Goal: Task Accomplishment & Management: Use online tool/utility

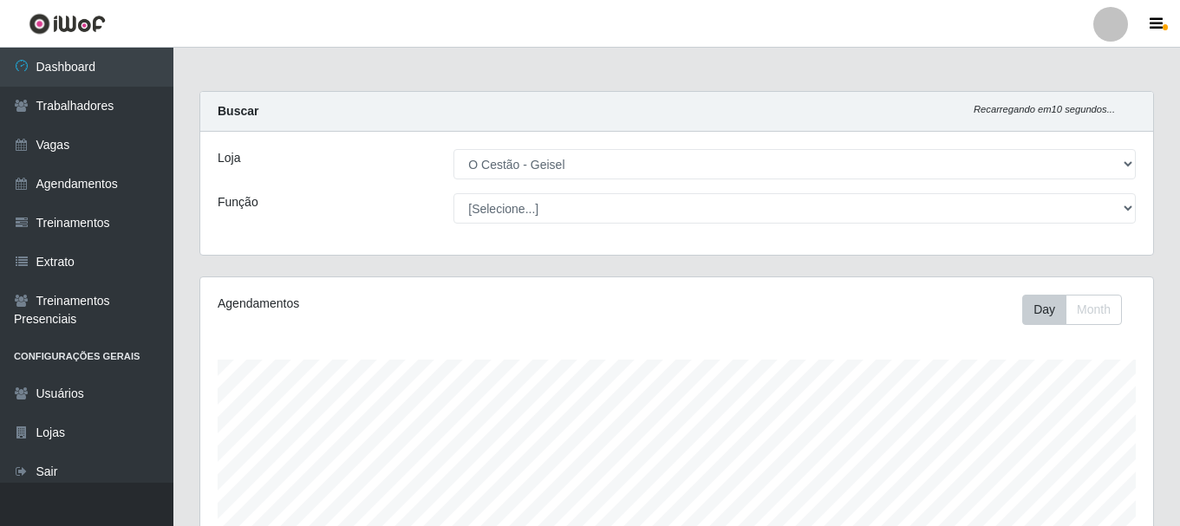
select select "224"
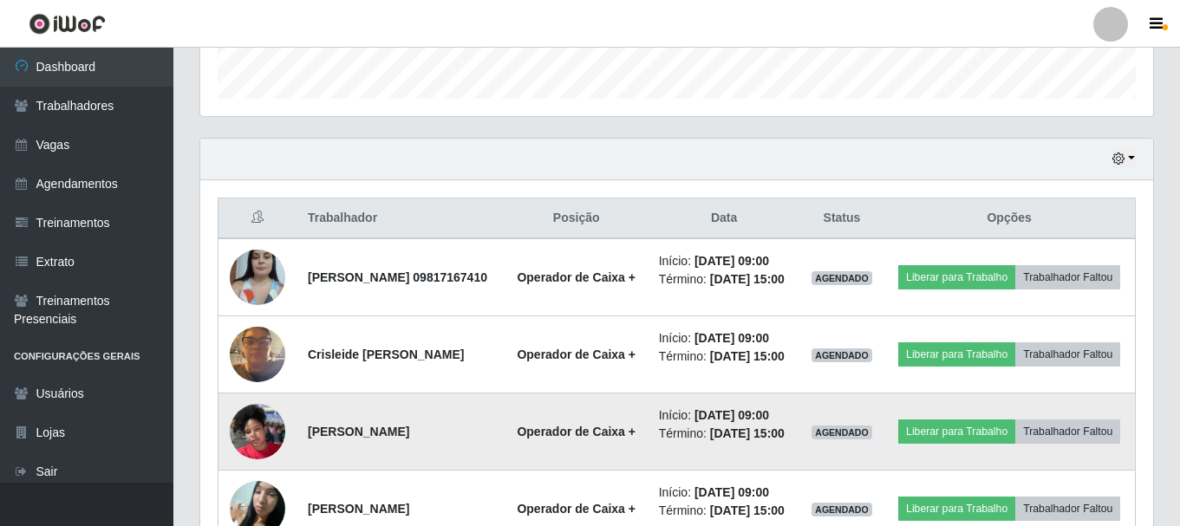
scroll to position [608, 0]
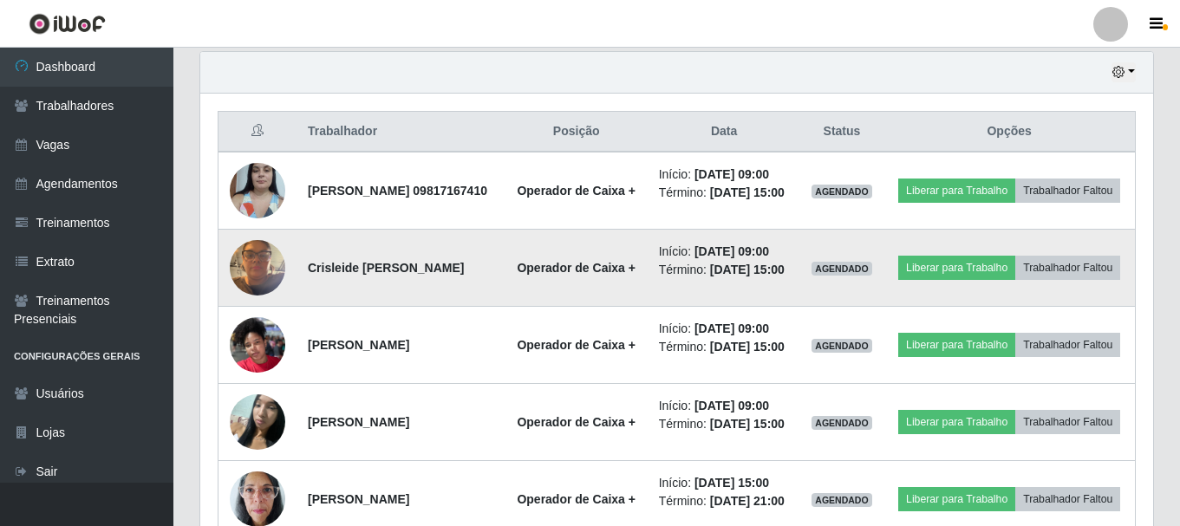
click at [265, 280] on img at bounding box center [257, 268] width 55 height 74
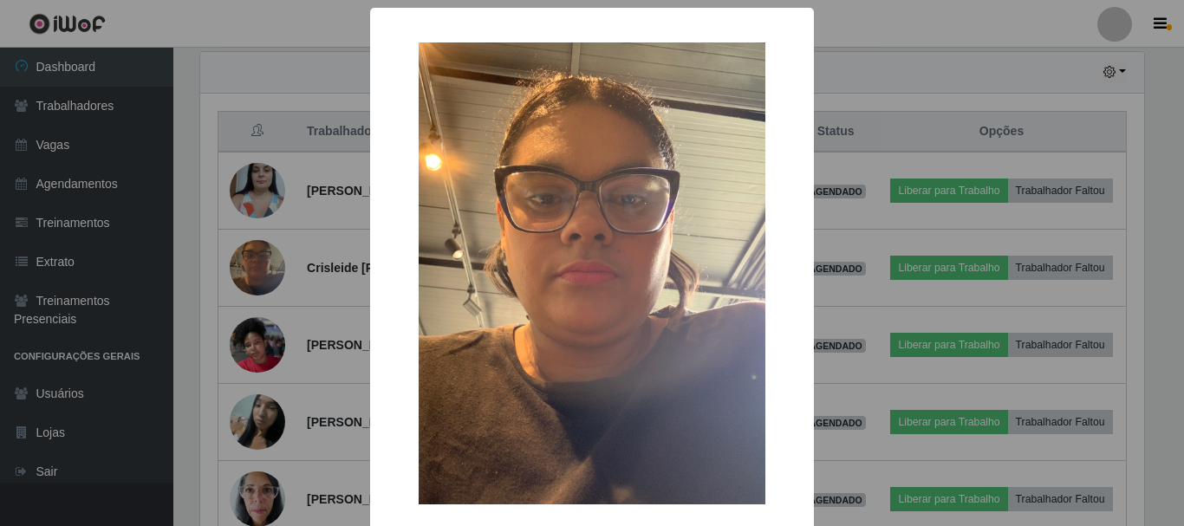
click at [572, 331] on img at bounding box center [592, 273] width 347 height 462
click at [578, 325] on img at bounding box center [592, 273] width 347 height 462
click at [235, 289] on div "× OK Cancel" at bounding box center [592, 263] width 1184 height 526
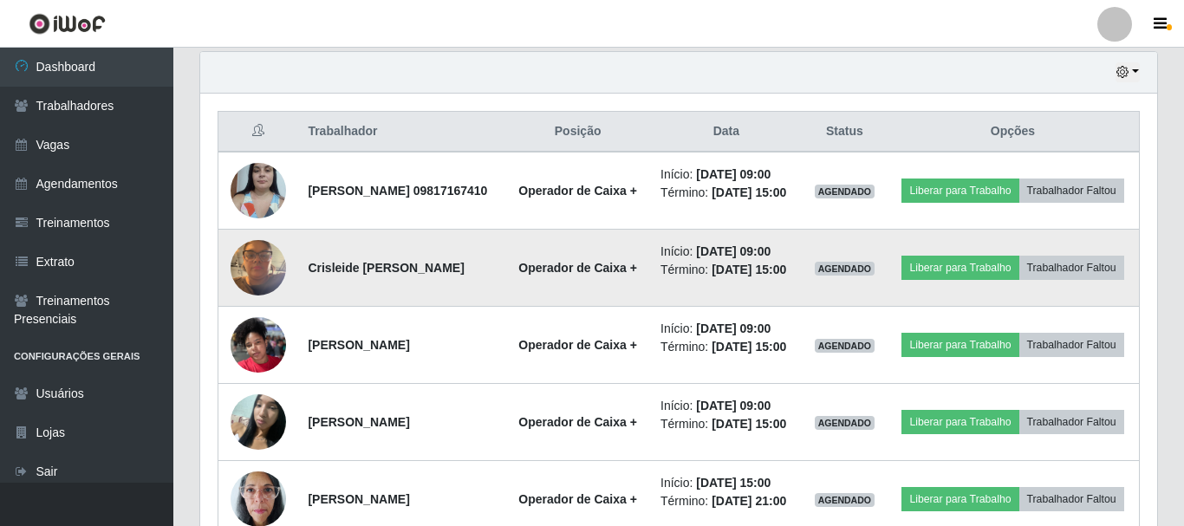
scroll to position [360, 953]
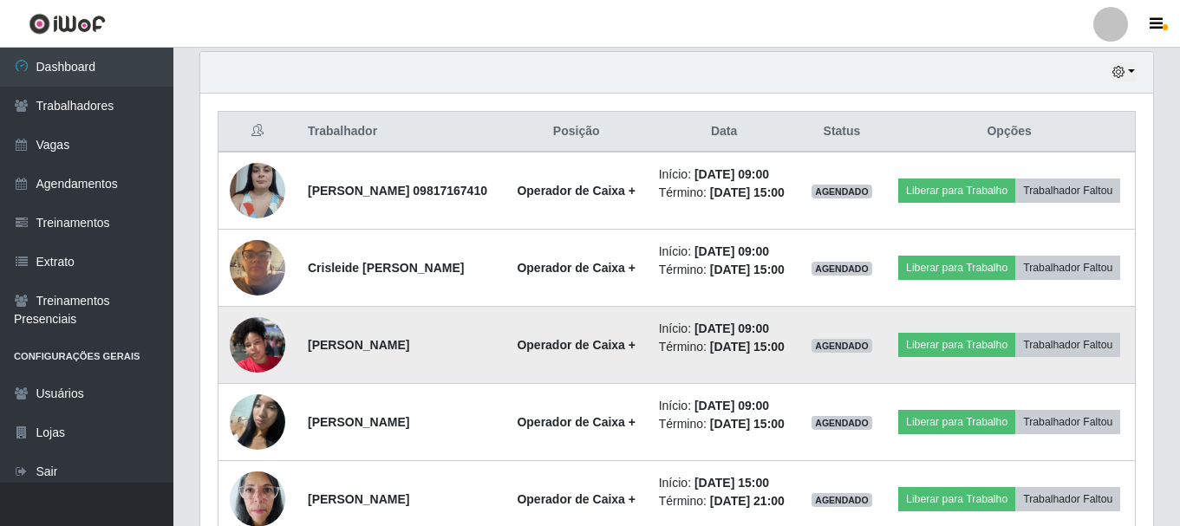
click at [259, 368] on img at bounding box center [257, 345] width 55 height 74
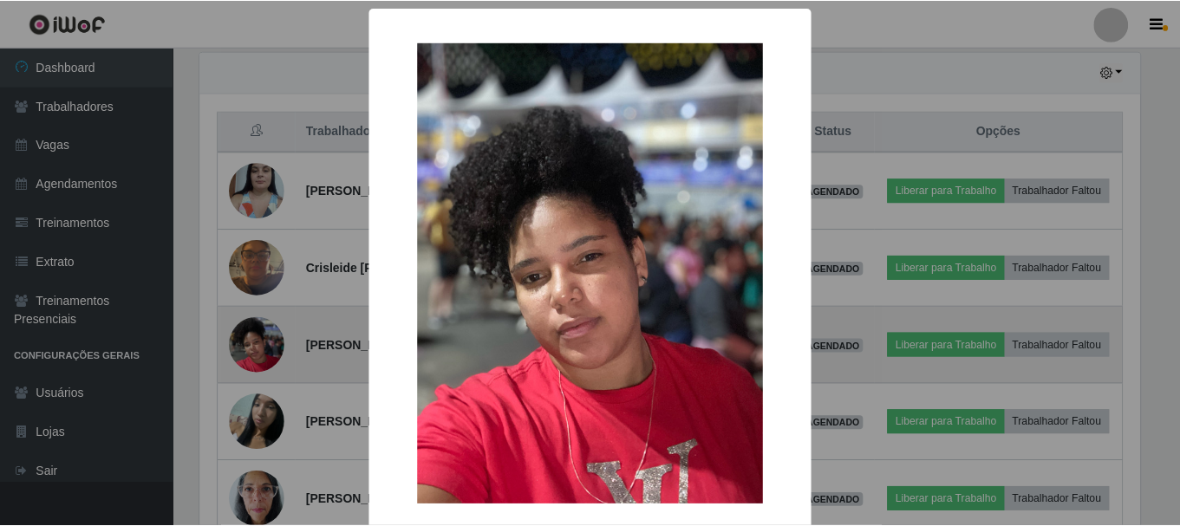
scroll to position [360, 944]
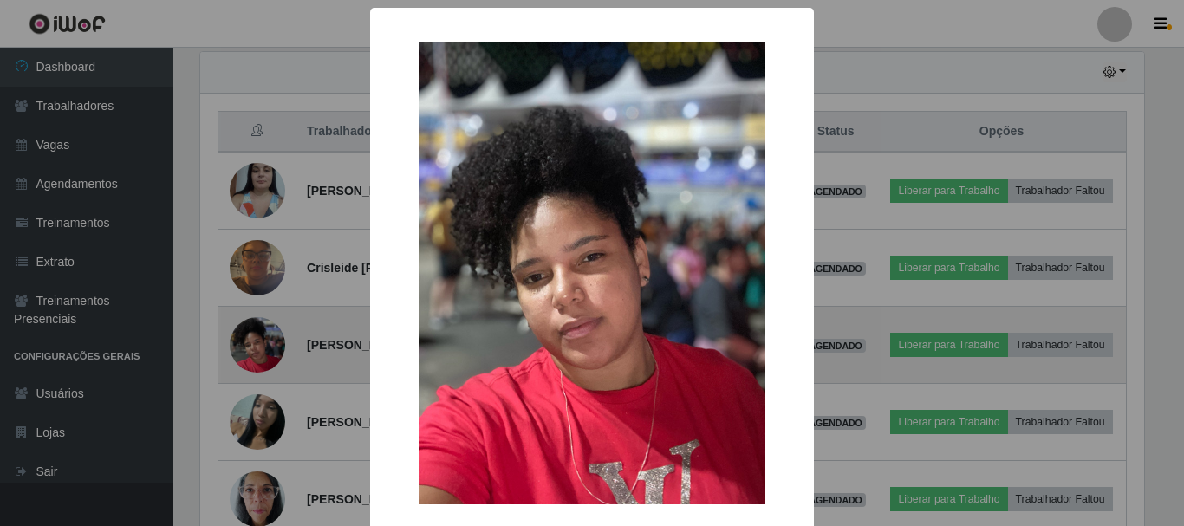
click at [259, 368] on div "× OK Cancel" at bounding box center [592, 263] width 1184 height 526
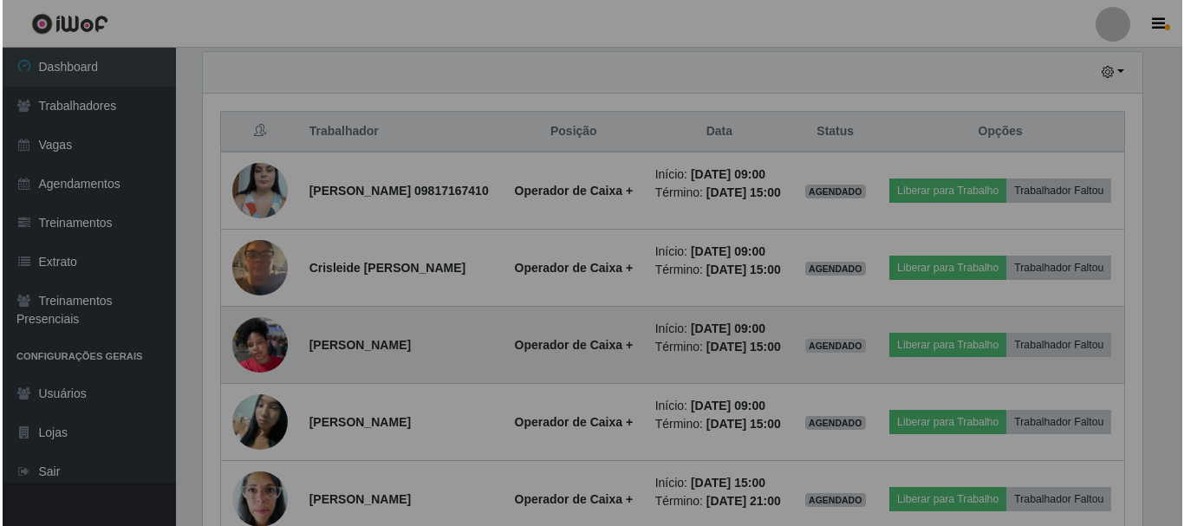
scroll to position [360, 953]
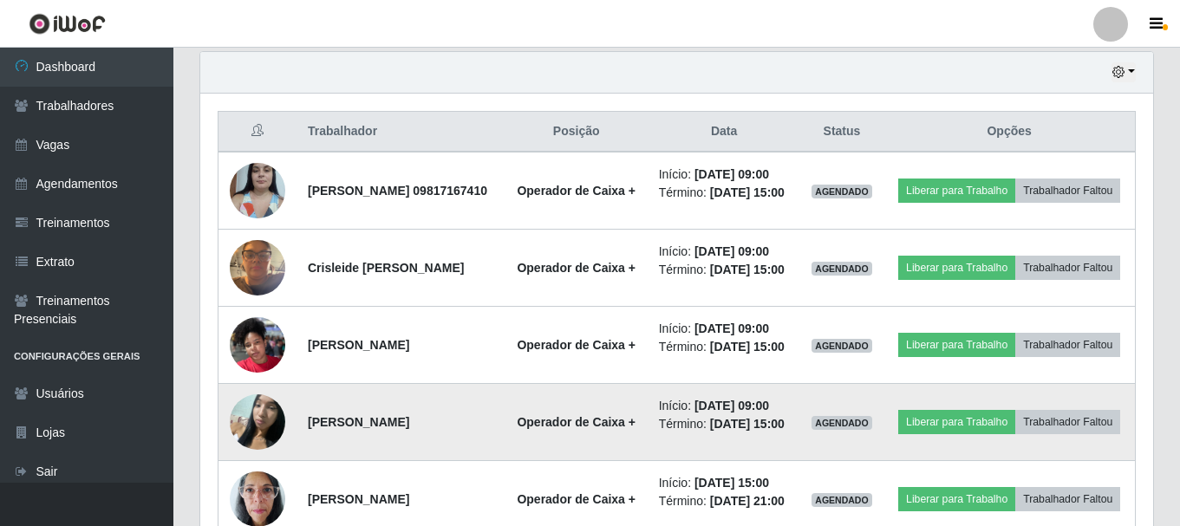
click at [259, 458] on img at bounding box center [257, 422] width 55 height 74
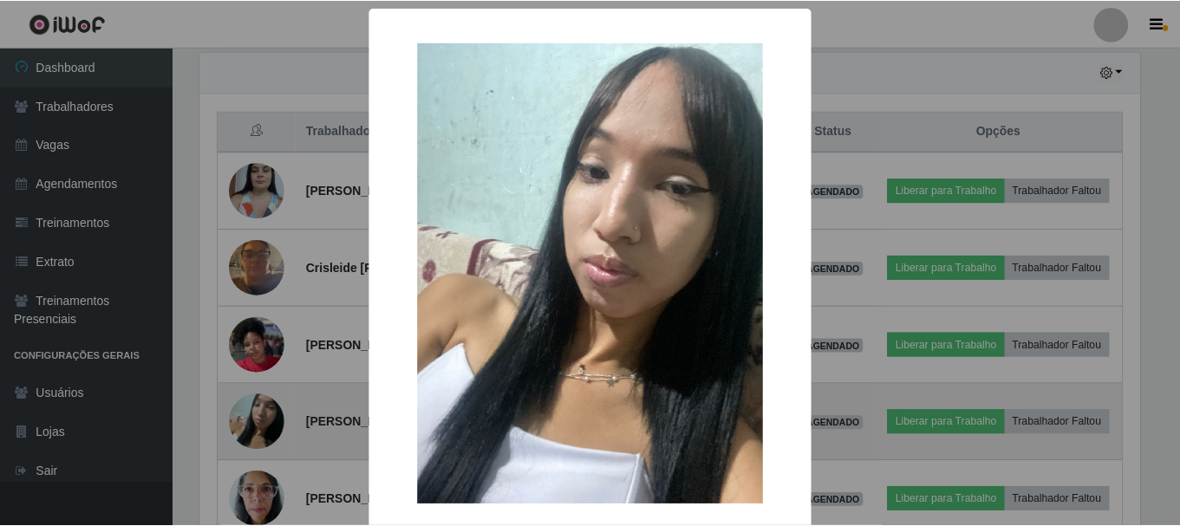
scroll to position [360, 944]
click at [259, 458] on div "× OK Cancel" at bounding box center [592, 263] width 1184 height 526
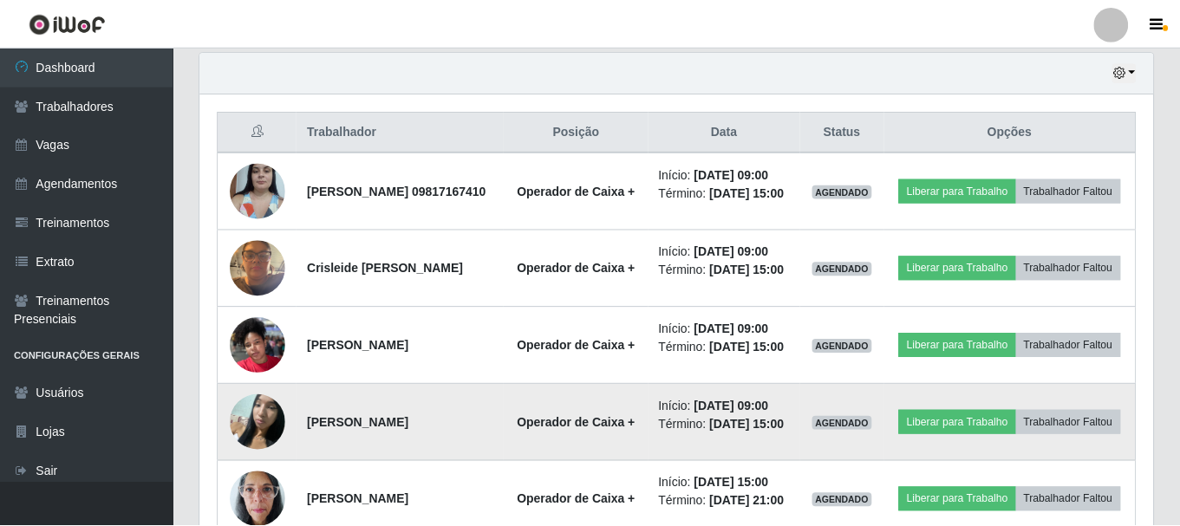
scroll to position [360, 953]
